Goal: Information Seeking & Learning: Stay updated

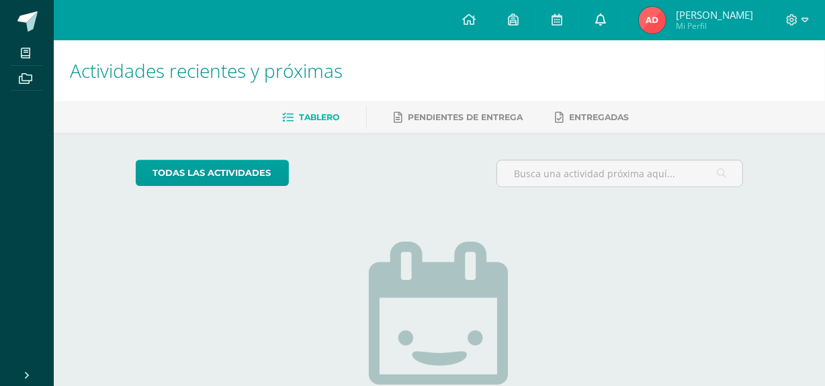
click at [612, 30] on link at bounding box center [600, 20] width 43 height 40
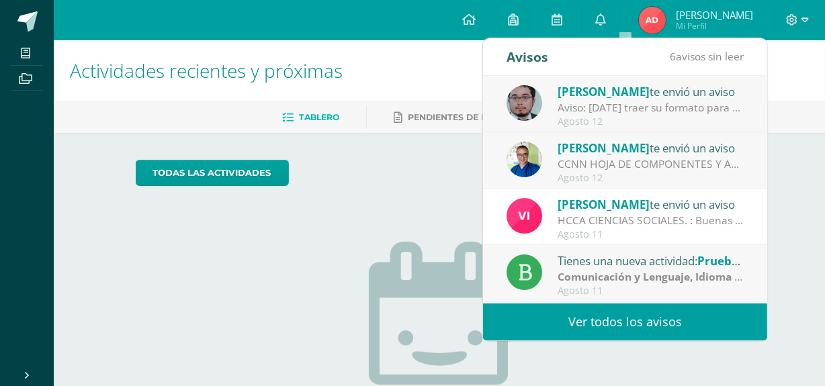
click at [654, 115] on div "Aviso: [DATE] traer su formato para continuar lo del ejercicio de Grecas" at bounding box center [651, 107] width 187 height 15
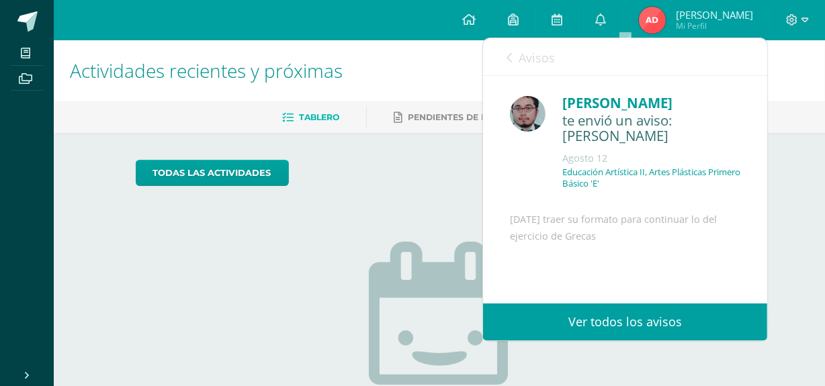
click at [542, 66] on link "Avisos" at bounding box center [531, 57] width 48 height 38
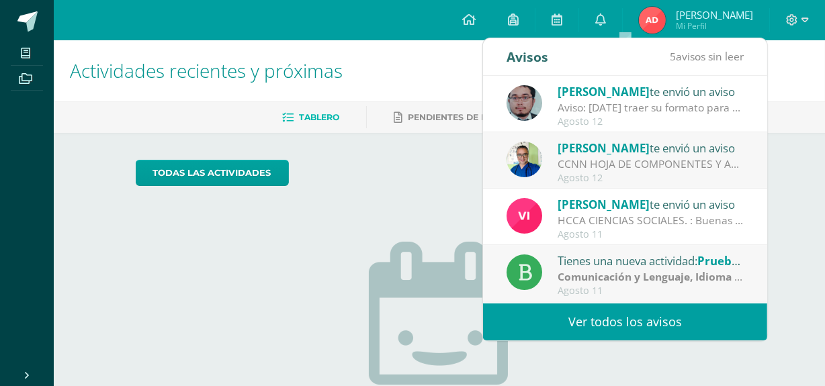
click at [615, 327] on link "Ver todos los avisos" at bounding box center [625, 322] width 284 height 37
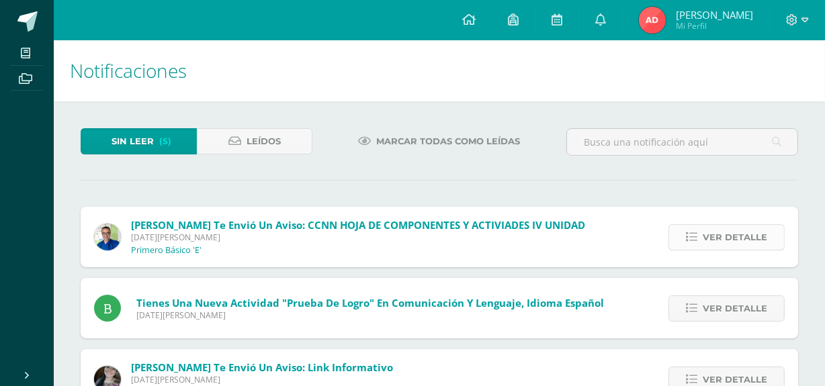
click at [691, 233] on icon at bounding box center [691, 237] width 11 height 11
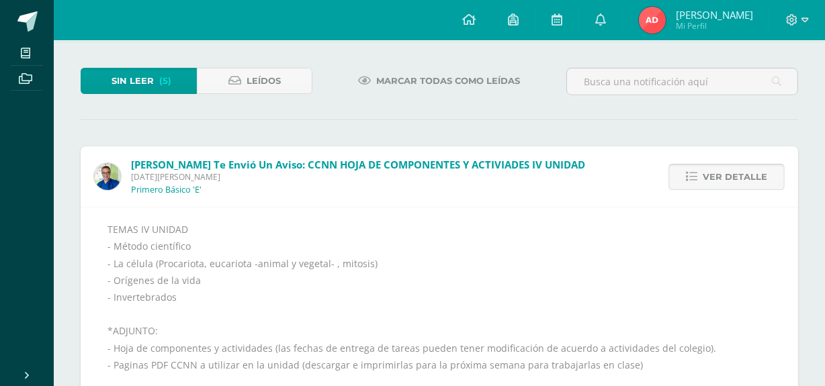
scroll to position [122, 0]
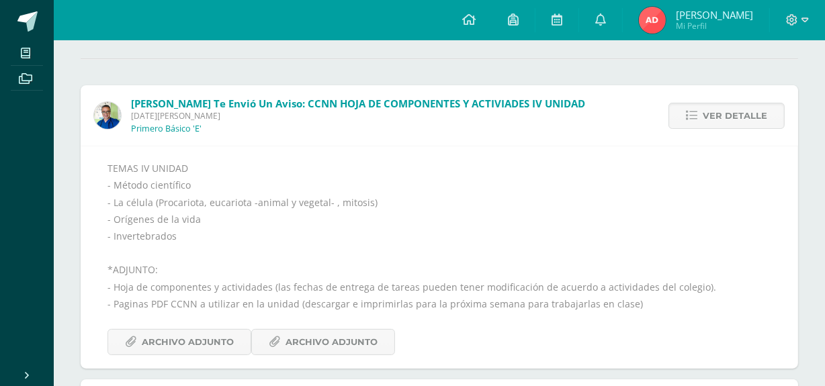
click at [435, 235] on div "TEMAS IV UNIDAD - Método científico - La célula (Procariota, eucariota -animal …" at bounding box center [440, 258] width 664 height 196
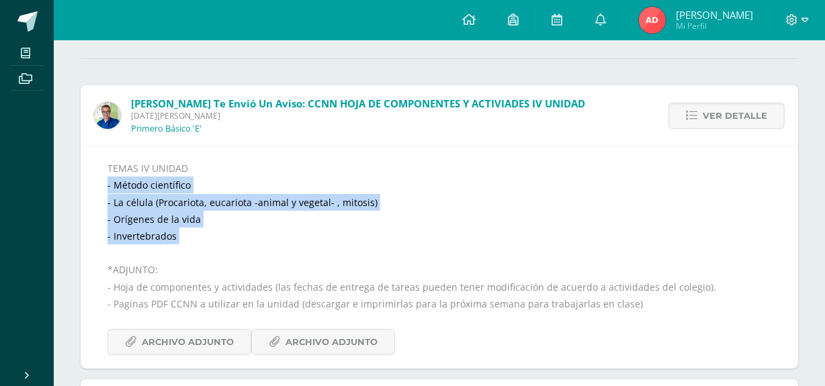
drag, startPoint x: 107, startPoint y: 187, endPoint x: 159, endPoint y: 222, distance: 62.1
click at [180, 247] on div "TEMAS IV UNIDAD - Método científico - La célula (Procariota, eucariota -animal …" at bounding box center [440, 257] width 718 height 223
copy div "- Método científico - La célula (Procariota, eucariota -animal y vegetal- , mit…"
click at [431, 230] on div "TEMAS IV UNIDAD - Método científico - La célula (Procariota, eucariota -animal …" at bounding box center [440, 258] width 664 height 196
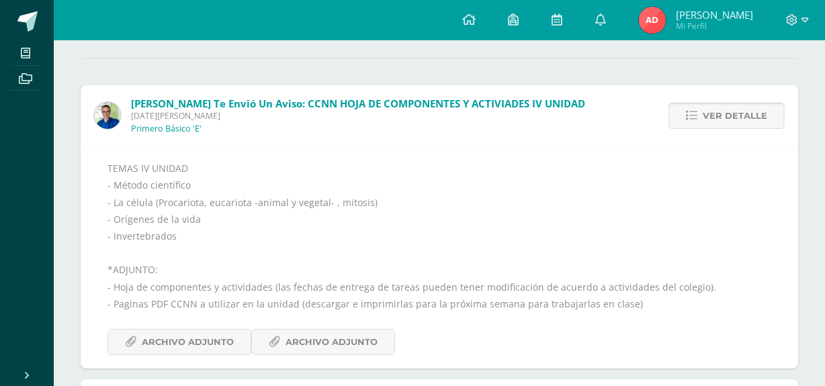
click at [766, 118] on span "Ver detalle" at bounding box center [735, 115] width 65 height 25
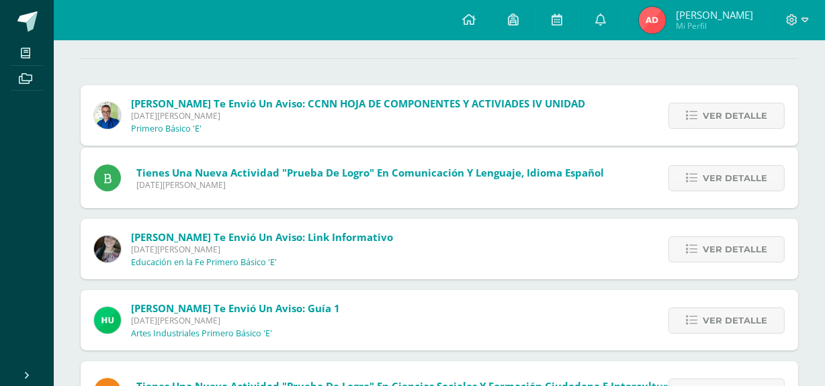
scroll to position [121, 0]
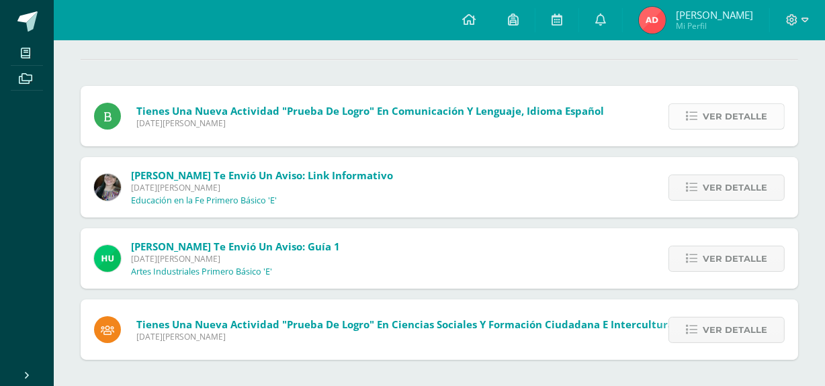
click at [730, 108] on span "Ver detalle" at bounding box center [735, 116] width 65 height 25
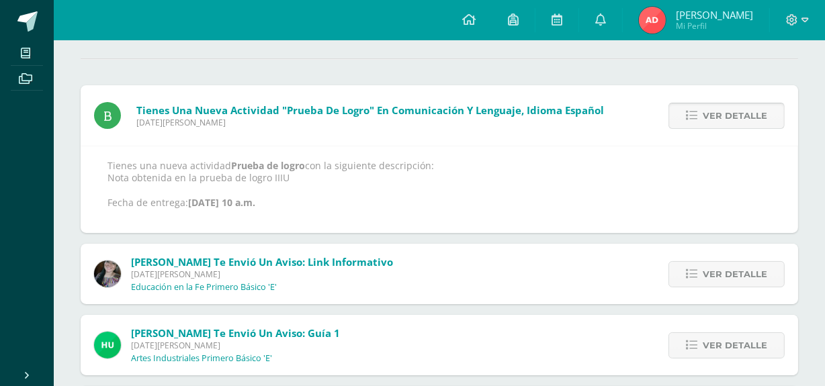
click at [730, 108] on span "Ver detalle" at bounding box center [735, 115] width 65 height 25
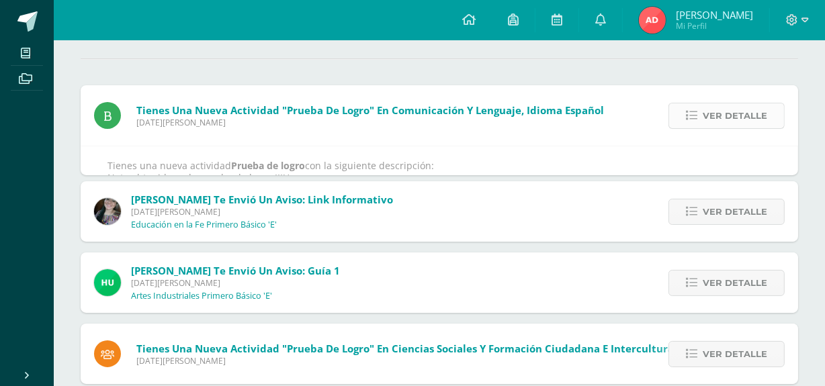
scroll to position [50, 0]
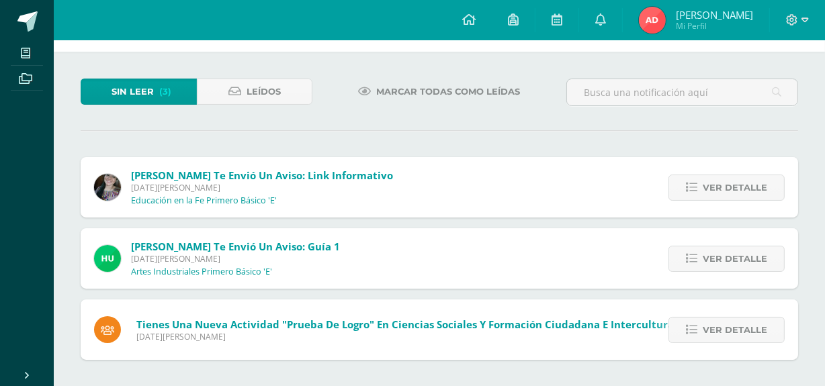
click at [730, 108] on div at bounding box center [682, 98] width 243 height 39
click at [711, 181] on span "Ver detalle" at bounding box center [735, 187] width 65 height 25
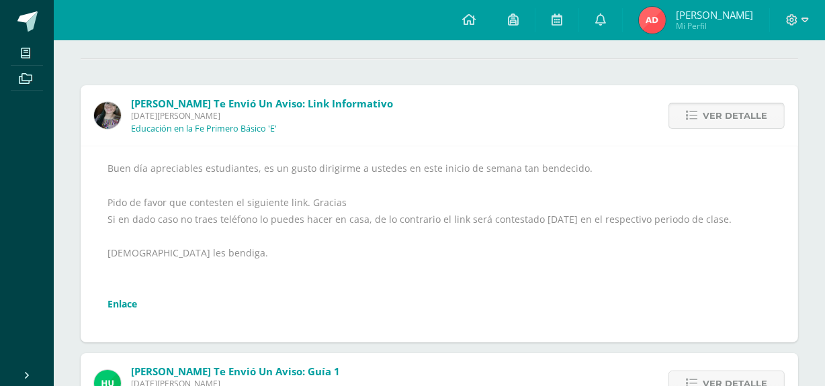
click at [747, 123] on span "Ver detalle" at bounding box center [735, 115] width 65 height 25
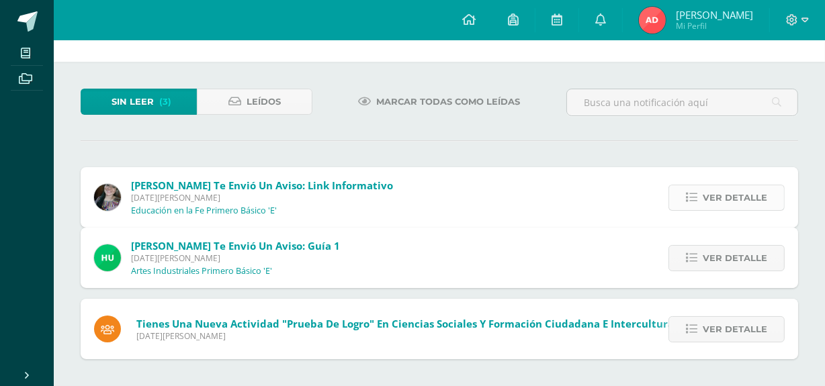
scroll to position [0, 0]
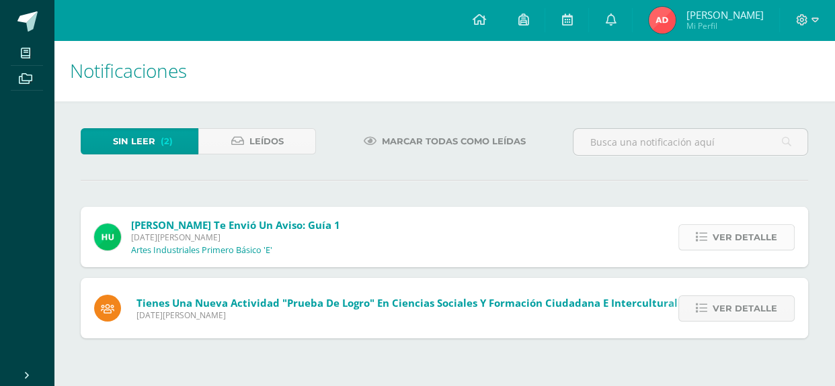
click at [731, 235] on span "Ver detalle" at bounding box center [744, 237] width 65 height 25
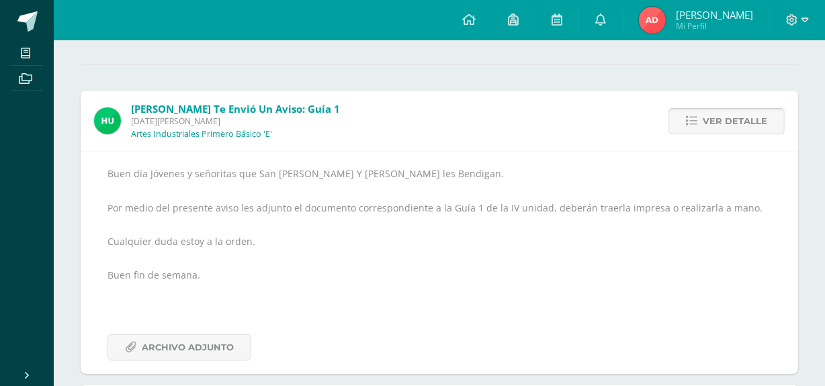
scroll to position [122, 0]
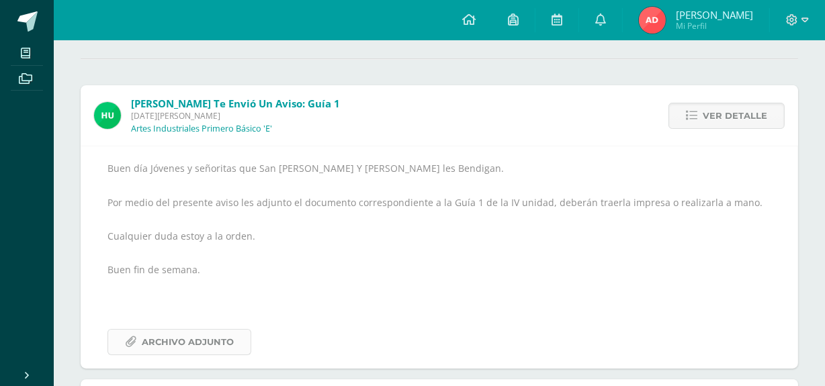
click at [168, 334] on span "Archivo Adjunto" at bounding box center [188, 342] width 92 height 25
click at [734, 103] on span "Ver detalle" at bounding box center [735, 115] width 65 height 25
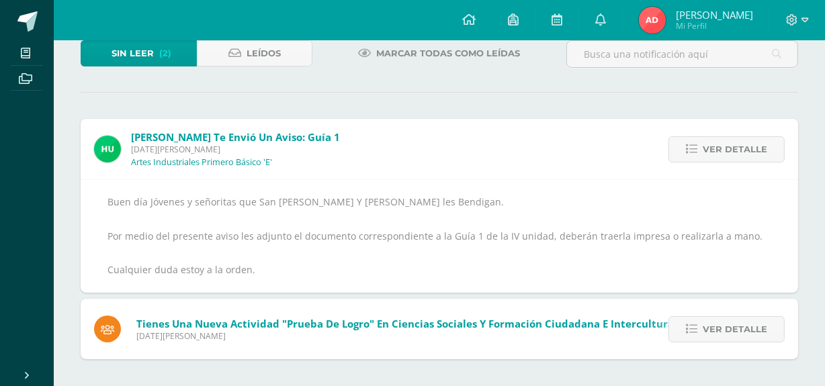
scroll to position [0, 0]
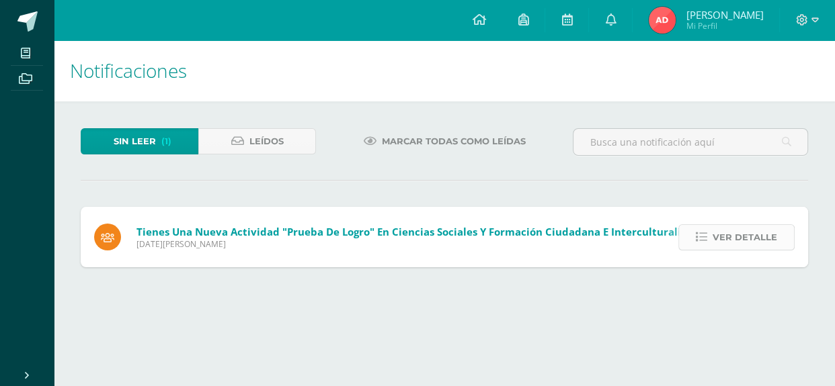
click at [710, 246] on link "Ver detalle" at bounding box center [736, 237] width 116 height 26
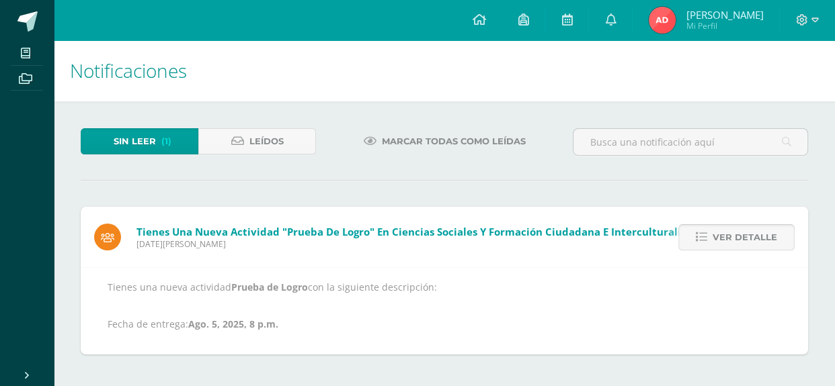
click at [704, 233] on icon at bounding box center [701, 237] width 11 height 11
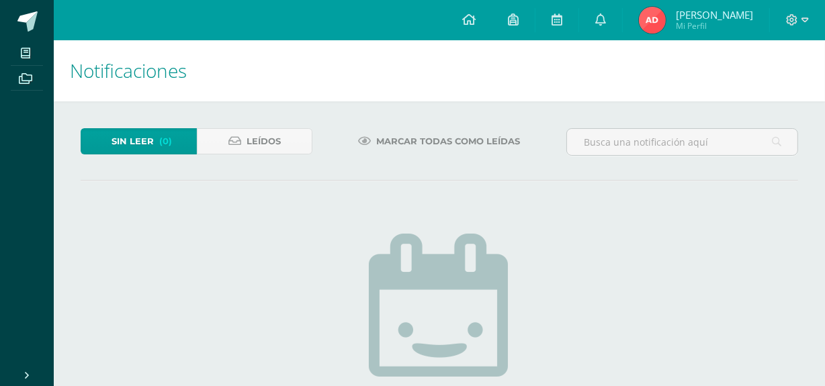
click at [426, 87] on h1 "Notificaciones" at bounding box center [439, 70] width 739 height 61
click at [275, 143] on span "Leídos" at bounding box center [264, 141] width 34 height 25
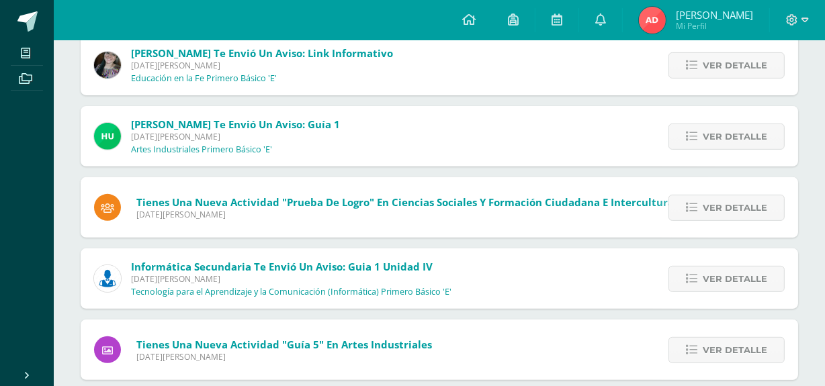
scroll to position [489, 0]
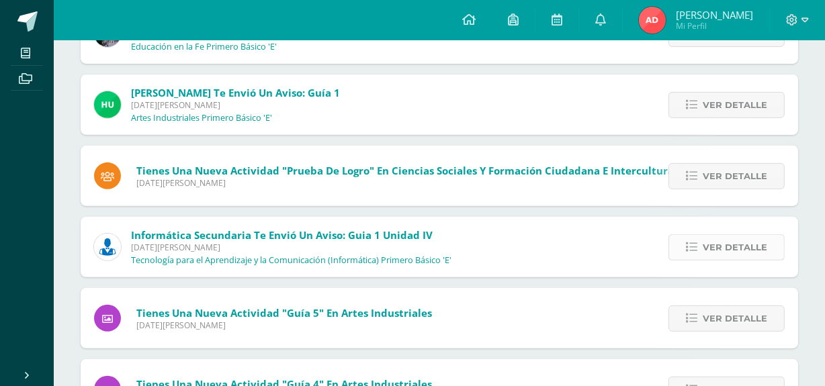
click at [687, 241] on link "Ver detalle" at bounding box center [727, 248] width 116 height 26
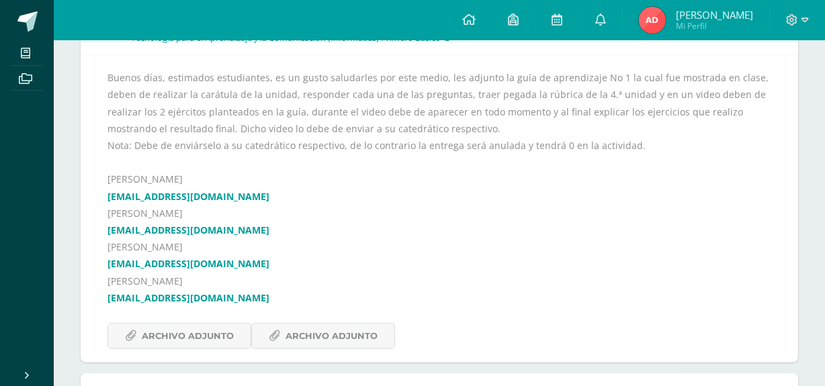
scroll to position [732, 0]
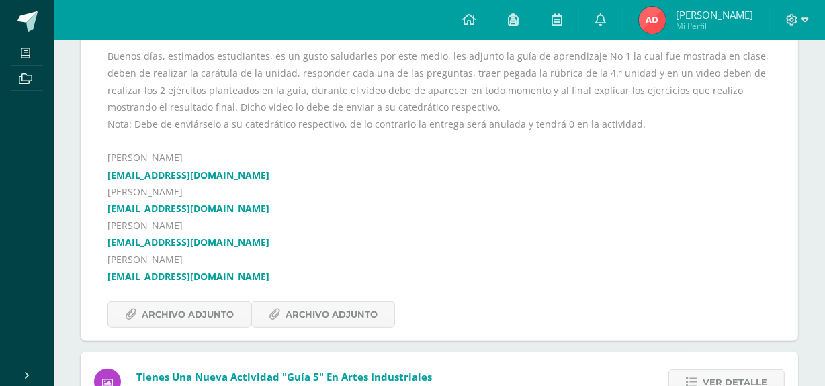
click at [130, 276] on link "[EMAIL_ADDRESS][DOMAIN_NAME]" at bounding box center [189, 276] width 162 height 13
drag, startPoint x: 101, startPoint y: 277, endPoint x: 222, endPoint y: 284, distance: 121.9
click at [248, 284] on div "Buenos días, estimados estudiantes, es un gusto saludarles por este medio, les …" at bounding box center [440, 188] width 718 height 308
copy link "[EMAIL_ADDRESS][DOMAIN_NAME]"
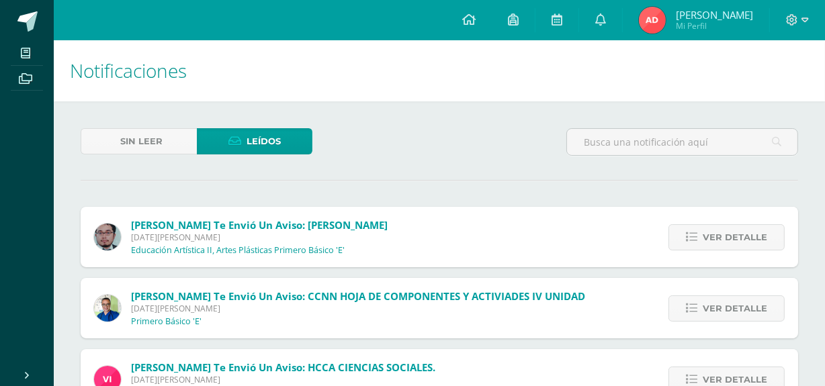
scroll to position [593, 0]
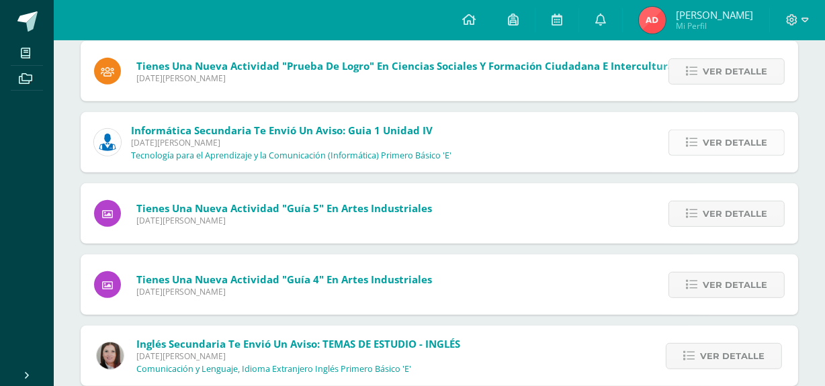
click at [700, 140] on link "Ver detalle" at bounding box center [727, 143] width 116 height 26
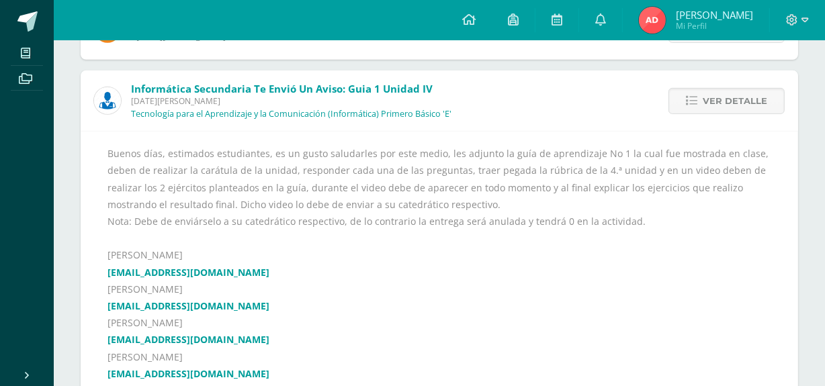
scroll to position [655, 0]
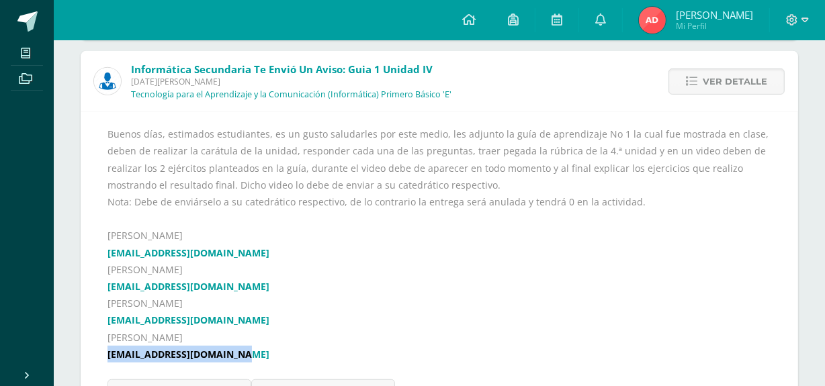
drag, startPoint x: 247, startPoint y: 353, endPoint x: 105, endPoint y: 360, distance: 142.0
click at [105, 360] on div "Buenos días, estimados estudiantes, es un gusto saludarles por este medio, les …" at bounding box center [440, 266] width 718 height 308
copy link "[EMAIL_ADDRESS][DOMAIN_NAME]"
